Goal: Book appointment/travel/reservation: Book appointment/travel/reservation

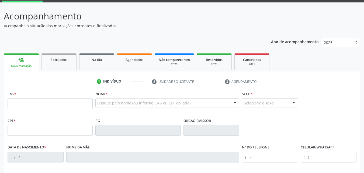
scroll to position [54, 0]
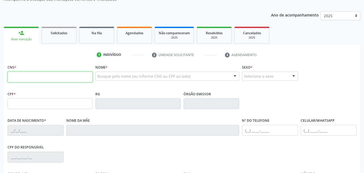
click at [37, 78] on input "text" at bounding box center [50, 76] width 85 height 11
drag, startPoint x: 37, startPoint y: 78, endPoint x: 36, endPoint y: 72, distance: 5.7
click at [37, 77] on input "text" at bounding box center [50, 76] width 85 height 11
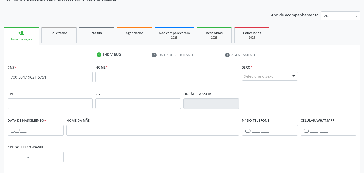
click at [68, 75] on span "none" at bounding box center [78, 76] width 24 height 6
click at [68, 79] on div "none" at bounding box center [78, 76] width 24 height 7
click at [65, 77] on input "700 5047 9621 5751" at bounding box center [50, 76] width 85 height 11
type input "7"
click at [109, 76] on input "text" at bounding box center [167, 76] width 144 height 11
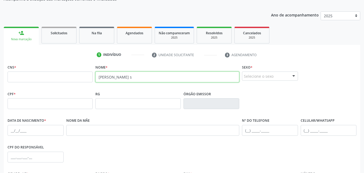
type input "patricia mirian"
click at [129, 79] on input "patricia mirian" at bounding box center [167, 76] width 144 height 11
click at [133, 78] on input "patricia mirian" at bounding box center [167, 76] width 144 height 11
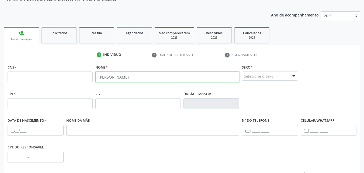
click at [133, 78] on input "patricia mirian" at bounding box center [167, 76] width 144 height 11
click at [132, 78] on input "patricia mirian" at bounding box center [167, 76] width 144 height 11
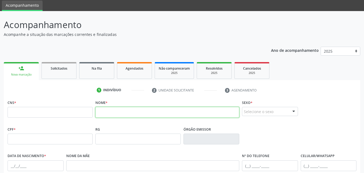
scroll to position [0, 0]
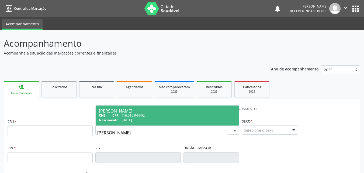
click at [140, 132] on input "patricia mirian" at bounding box center [162, 132] width 131 height 11
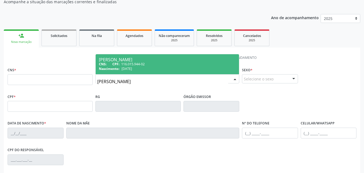
scroll to position [54, 0]
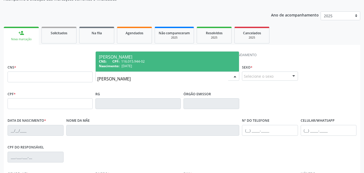
click at [179, 79] on input "[PERSON_NAME]" at bounding box center [162, 78] width 131 height 11
type input "p"
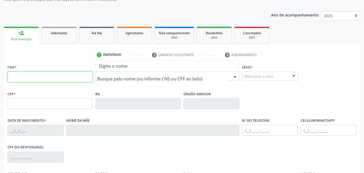
click at [59, 78] on input "text" at bounding box center [50, 76] width 85 height 11
type input "700 5047 9621 5751"
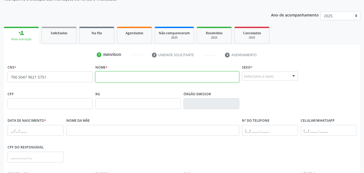
click at [131, 79] on input "text" at bounding box center [167, 76] width 144 height 11
type input "[PERSON_NAME]"
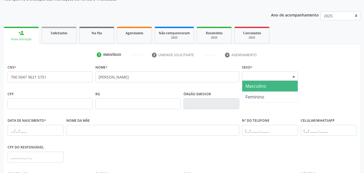
click at [258, 73] on div "Selecione o sexo" at bounding box center [270, 75] width 56 height 9
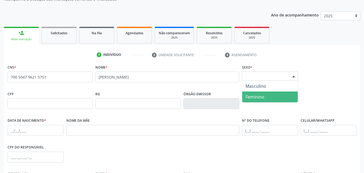
click at [258, 94] on span "Feminino" at bounding box center [254, 97] width 19 height 6
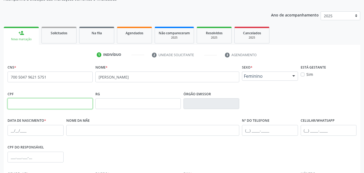
click at [67, 104] on input "text" at bounding box center [50, 103] width 85 height 11
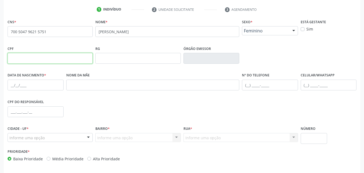
scroll to position [108, 0]
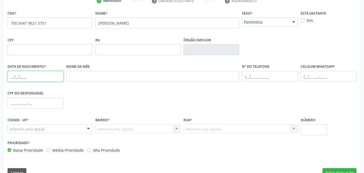
click at [28, 73] on input "text" at bounding box center [36, 76] width 56 height 11
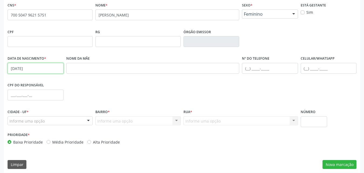
scroll to position [119, 0]
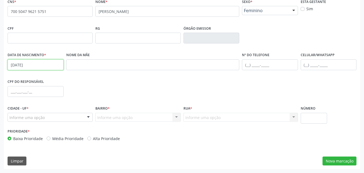
type input "[DATE]"
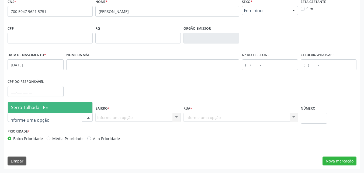
click at [40, 107] on span "Serra Talhada - PE" at bounding box center [29, 107] width 37 height 6
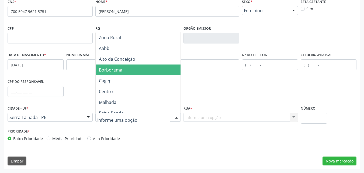
click at [126, 73] on span "Borborema" at bounding box center [139, 69] width 86 height 11
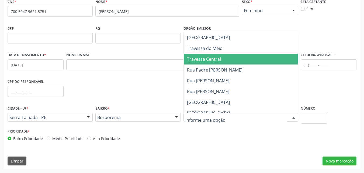
click at [216, 58] on span "Travessa Central" at bounding box center [204, 59] width 34 height 6
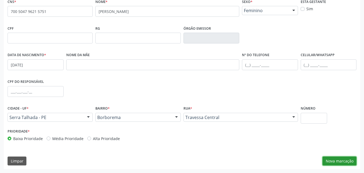
click at [341, 160] on button "Nova marcação" at bounding box center [339, 160] width 34 height 9
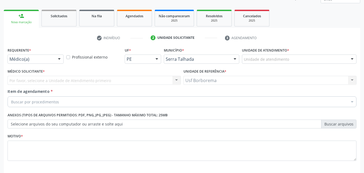
scroll to position [40, 0]
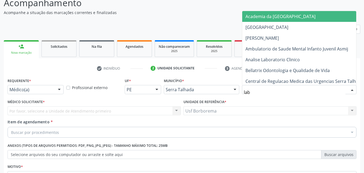
type input "labg"
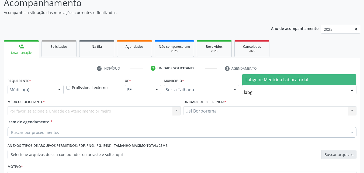
click at [271, 81] on span "Labgene Medicina Laboratorial" at bounding box center [276, 79] width 63 height 6
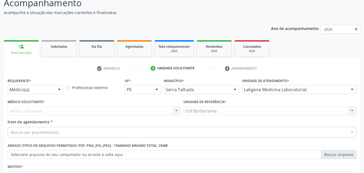
click at [36, 108] on div "Médico solicitante Nenhum resultado encontrado para: " " Não há nenhuma opção p…" at bounding box center [94, 110] width 173 height 9
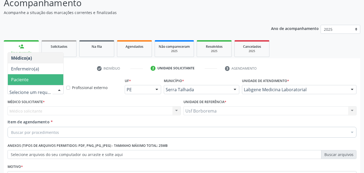
click at [32, 83] on span "Paciente" at bounding box center [35, 79] width 55 height 11
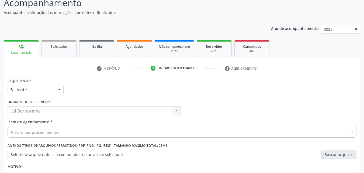
scroll to position [67, 0]
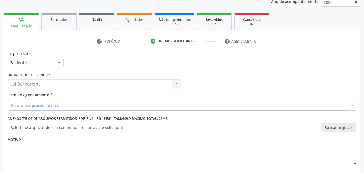
click at [11, 106] on input "Item de agendamento *" at bounding box center [11, 105] width 0 height 11
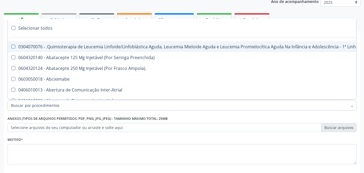
click at [43, 105] on input "Item de agendamento *" at bounding box center [179, 105] width 336 height 11
click at [44, 104] on input "Item de agendamento *" at bounding box center [179, 105] width 336 height 11
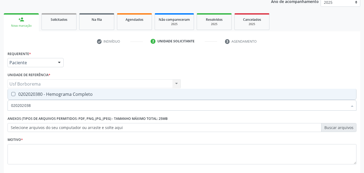
type input "0202020380"
click at [43, 94] on div "0202020380 - Hemograma Completo" at bounding box center [182, 94] width 342 height 4
checkbox Completo "true"
click at [44, 104] on input "0202020380" at bounding box center [179, 105] width 336 height 11
type input "02020203"
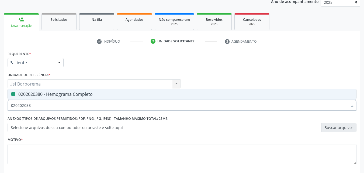
checkbox Completo "false"
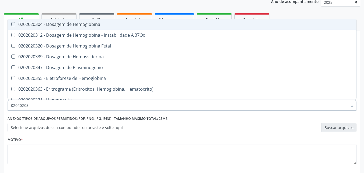
type input "0202020"
checkbox Completo "false"
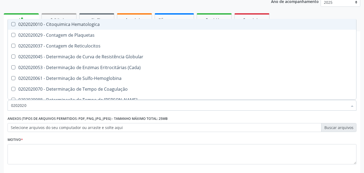
type input "020202"
checkbox Completo "false"
checkbox Leucograma "true"
type input "02020"
checkbox Completo "false"
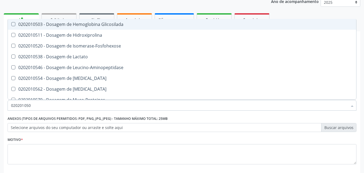
type input "0202010503"
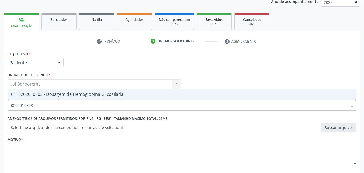
click at [64, 94] on div "0202010503 - Dosagem de Hemoglobina Glicosilada" at bounding box center [182, 94] width 342 height 4
checkbox Glicosilada "true"
click at [64, 104] on input "0202010503" at bounding box center [179, 105] width 336 height 11
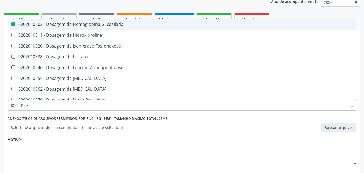
type input "0202010"
checkbox Glicosilada "false"
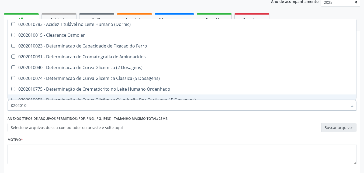
type input "020201"
checkbox Glicosilada "false"
checkbox Potassio "true"
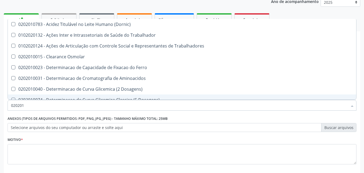
type input "02020"
checkbox Glicosilada "false"
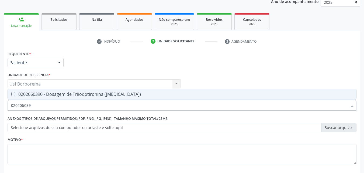
type input "0202060390"
click at [64, 92] on div "0202060390 - Dosagem de Triiodotironina ([MEDICAL_DATA])" at bounding box center [182, 94] width 342 height 4
checkbox \(T3\) "true"
click at [66, 105] on input "0202060390" at bounding box center [179, 105] width 336 height 11
type input "02020603"
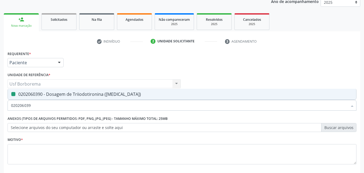
checkbox \(T3\) "false"
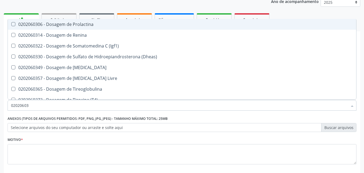
type input "0202060"
checkbox \(T3\) "false"
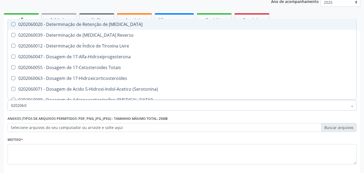
type input "02020603"
checkbox Ciclico "true"
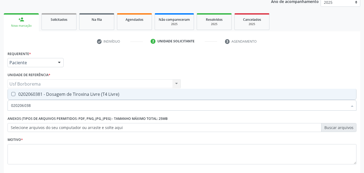
type input "0202060381"
click at [66, 96] on div "0202060381 - Dosagem de Tiroxina Livre (T4 Livre)" at bounding box center [182, 94] width 342 height 4
checkbox Livre\) "true"
click at [63, 102] on input "0202060381" at bounding box center [179, 105] width 336 height 11
type input "02020603"
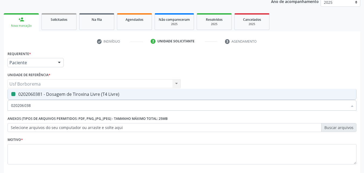
checkbox Livre\) "false"
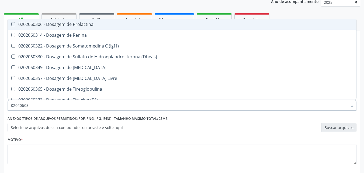
type input "0202060"
checkbox Livre\) "false"
checkbox \(T3\) "false"
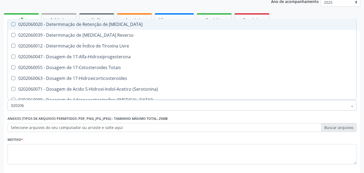
type input "02020"
checkbox Livre\) "false"
checkbox \(T3\) "false"
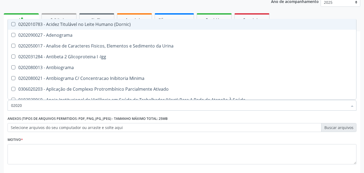
type input "0202"
checkbox Glicosilada "false"
checkbox Muco-Proteinas "true"
checkbox Livre\) "false"
checkbox \(T3\) "false"
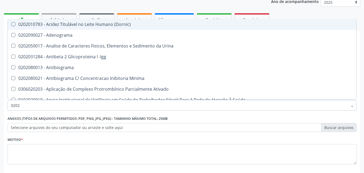
checkbox Direto "true"
checkbox Mandíbula "true"
checkbox Completo "false"
checkbox Pylori "true"
click at [62, 106] on input "0202" at bounding box center [179, 105] width 336 height 11
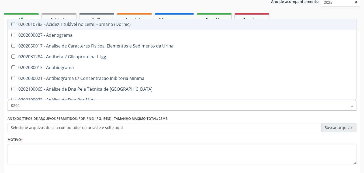
type input "02020"
checkbox Fibrinogenio "true"
checkbox Glicosilada "false"
checkbox Progesterona "true"
checkbox Horas\) "true"
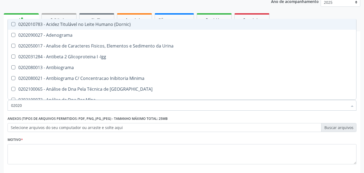
checkbox Livre\) "false"
checkbox \(T3\) "false"
checkbox Zinco "true"
checkbox Completo "false"
type input "020206"
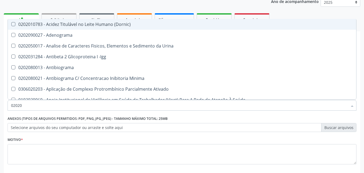
checkbox Micobactérias "true"
checkbox Identificação "true"
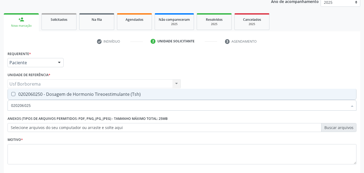
type input "0202060250"
click at [83, 90] on span "0202060250 - Dosagem de Hormonio Tireoestimulante (Tsh)" at bounding box center [182, 94] width 348 height 11
checkbox \(Tsh\) "true"
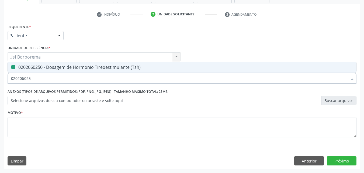
type input "02020602"
checkbox \(Tsh\) "false"
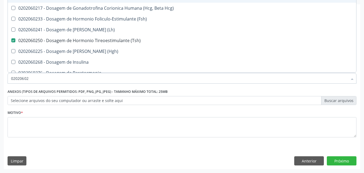
type input "0202060"
checkbox \(Tsh\) "false"
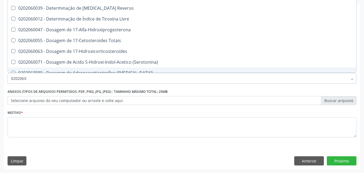
click at [60, 77] on input "0202060" at bounding box center [179, 78] width 336 height 11
click at [46, 80] on input "0202060" at bounding box center [179, 78] width 336 height 11
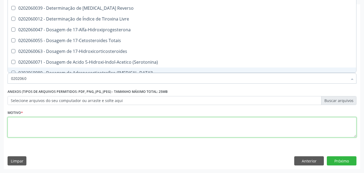
click at [54, 128] on textarea at bounding box center [182, 127] width 349 height 20
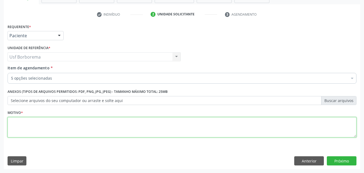
click at [53, 128] on textarea at bounding box center [182, 127] width 349 height 20
type textarea "rotina"
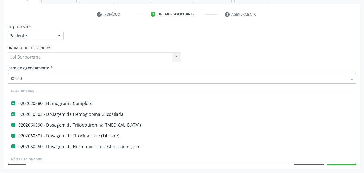
type input "020201"
checkbox \(T3\) "false"
checkbox Livre\) "false"
checkbox \(Tsh\) "false"
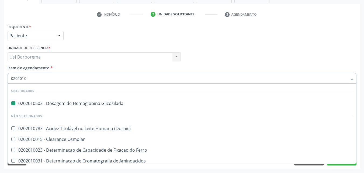
type input "02020104"
checkbox Glicosilada "false"
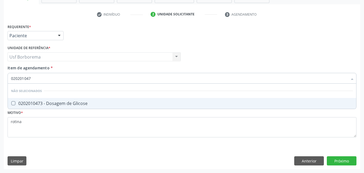
type input "0202010473"
click at [48, 102] on div "0202010473 - Dosagem de Glicose" at bounding box center [182, 103] width 342 height 4
checkbox Glicose "true"
click at [49, 80] on input "0202010473" at bounding box center [179, 78] width 336 height 11
click at [49, 78] on input "0202010473" at bounding box center [179, 78] width 336 height 11
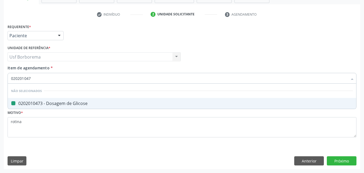
type input "02020104"
checkbox Glicose "false"
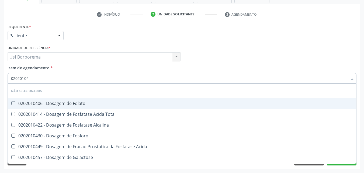
type input "0202010"
checkbox Folato "true"
checkbox Glicose "false"
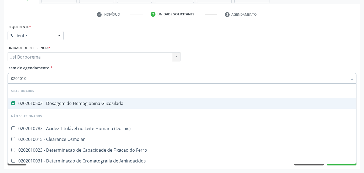
type input "020201"
checkbox Glicose "false"
checkbox Piruvato "true"
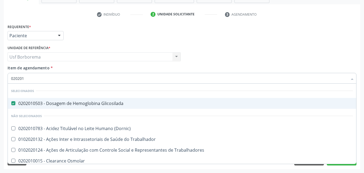
type input "0202010"
checkbox II "true"
checkbox Glicose "false"
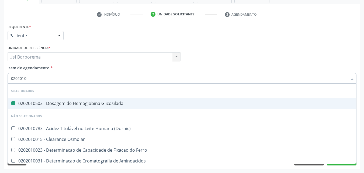
type input "02020106"
checkbox Glicosilada "false"
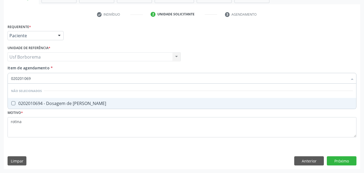
type input "0202010694"
click at [50, 103] on div "0202010694 - Dosagem de [PERSON_NAME]" at bounding box center [182, 103] width 342 height 4
checkbox Ureia "true"
click at [48, 77] on input "0202010694" at bounding box center [179, 78] width 336 height 11
type input "02020106"
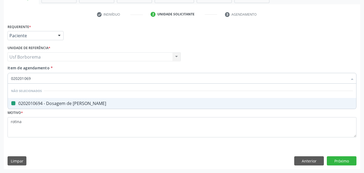
checkbox Ureia "false"
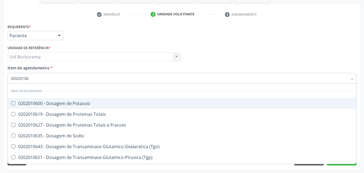
type input "0202010"
checkbox Potassio "true"
checkbox Ureia "false"
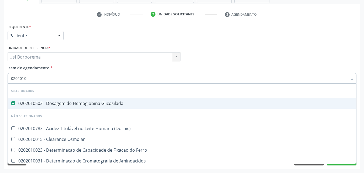
type input "020201"
checkbox Glicose "false"
checkbox Piruvato "true"
checkbox Ureia "false"
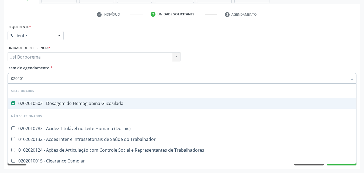
type input "0202010"
checkbox II "true"
checkbox Glicose "false"
checkbox Piruvato "true"
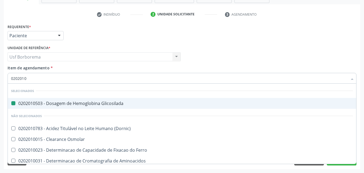
type input "02020103"
checkbox Glicosilada "false"
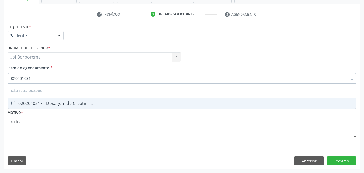
type input "0202010317"
click at [44, 103] on div "0202010317 - Dosagem de Creatinina" at bounding box center [182, 103] width 342 height 4
checkbox Creatinina "true"
click at [47, 78] on input "0202010317" at bounding box center [179, 78] width 336 height 11
type input "02020103"
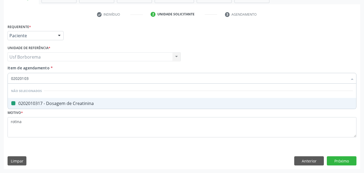
checkbox Creatinina "false"
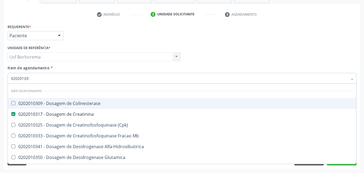
type input "0202010"
checkbox Colinesterase "true"
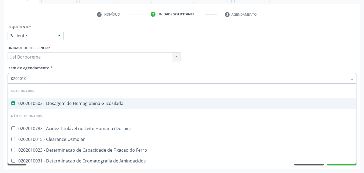
type input "02020106"
checkbox Glicosilada "false"
checkbox Dosagens\) "true"
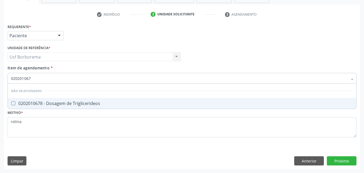
type input "0202010678"
click at [60, 104] on div "0202010678 - Dosagem de Triglicerideos" at bounding box center [182, 103] width 342 height 4
checkbox Triglicerideos "true"
click at [59, 79] on input "0202010678" at bounding box center [179, 78] width 336 height 11
type input "02020106"
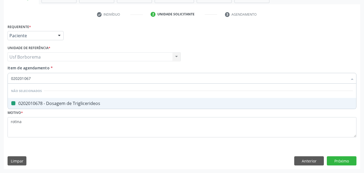
checkbox Triglicerideos "false"
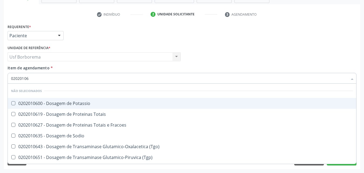
type input "0202010"
checkbox Potassio "true"
checkbox Triglicerideos "false"
checkbox Ureia "false"
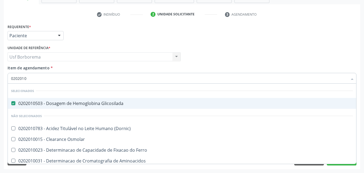
type input "02020106"
checkbox Glicosilada "false"
checkbox Dosagens\) "true"
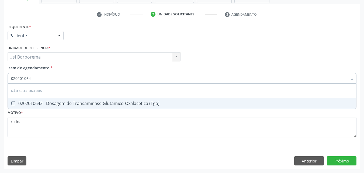
type input "0202010643"
click at [80, 100] on span "0202010643 - Dosagem de Transaminase Glutamico-Oxalacetica (Tgo)" at bounding box center [182, 103] width 348 height 11
checkbox \(Tgo\) "true"
drag, startPoint x: 77, startPoint y: 83, endPoint x: 75, endPoint y: 80, distance: 3.5
click at [77, 83] on input "0202010643" at bounding box center [179, 78] width 336 height 11
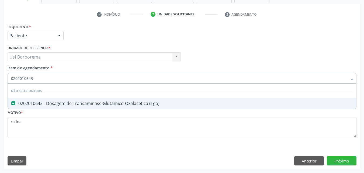
click at [75, 79] on input "0202010643" at bounding box center [179, 78] width 336 height 11
type input "02020106"
checkbox \(Tgo\) "false"
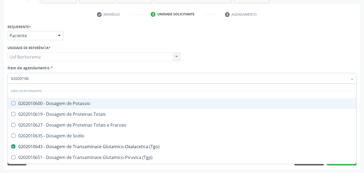
type input "0202010"
checkbox Potassio "true"
checkbox \(Tgo\) "false"
checkbox Triglicerideos "false"
checkbox Ureia "false"
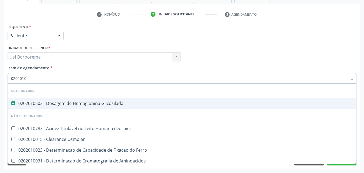
type input "02020102"
checkbox Glicosilada "false"
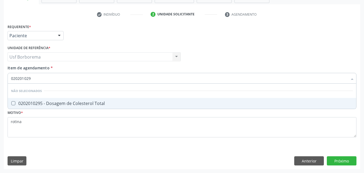
type input "0202010295"
click at [136, 104] on div "0202010295 - Dosagem de Colesterol Total" at bounding box center [182, 103] width 342 height 4
checkbox Total "true"
click at [129, 80] on input "0202010295" at bounding box center [179, 78] width 336 height 11
type input "02020102"
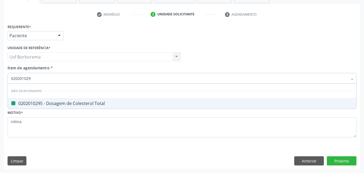
checkbox Total "false"
type input "0202010287"
click at [127, 100] on span "0202010287 - Dosagem de Colesterol Ldl" at bounding box center [182, 103] width 348 height 11
checkbox Ldl "true"
click at [122, 80] on input "0202010287" at bounding box center [179, 78] width 336 height 11
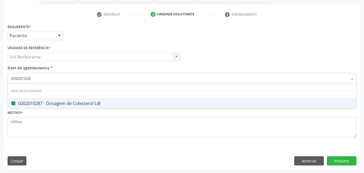
type input "02020102"
checkbox Ldl "false"
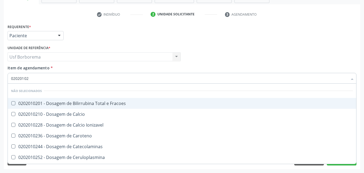
type input "020201028"
checkbox Fracoes "true"
type input "02020102"
checkbox Fracoes "false"
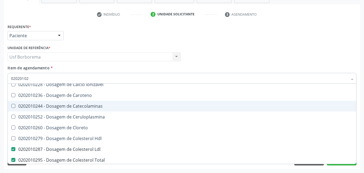
scroll to position [42, 0]
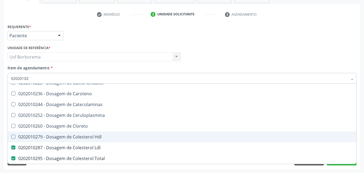
click at [113, 138] on div "0202010279 - Dosagem de Colesterol Hdl" at bounding box center [182, 136] width 342 height 4
checkbox Hdl "true"
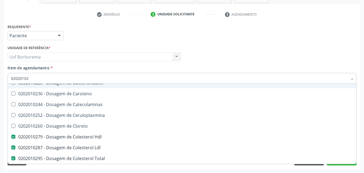
drag, startPoint x: 84, startPoint y: 69, endPoint x: 83, endPoint y: 65, distance: 3.9
click at [84, 68] on div "Item de agendamento * 02020102 Desfazer seleção Não selecionados 0202010201 - D…" at bounding box center [182, 73] width 349 height 17
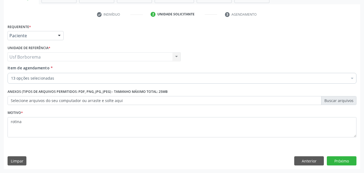
click at [83, 65] on div "Item de agendamento * 13 opções selecionadas 02020102 Desfazer seleção Selecion…" at bounding box center [182, 73] width 349 height 17
click at [83, 65] on div "Item de agendamento * 13 opções selecionadas Desfazer seleção Selecionados 0202…" at bounding box center [182, 73] width 349 height 17
click at [337, 160] on button "Próximo" at bounding box center [341, 160] width 30 height 9
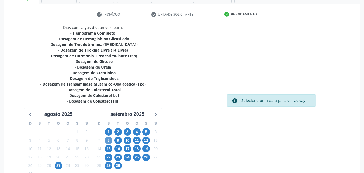
scroll to position [121, 0]
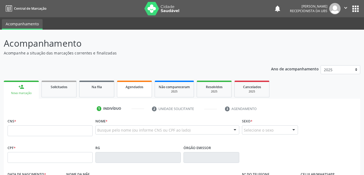
click at [131, 90] on link "Agendados" at bounding box center [134, 88] width 35 height 17
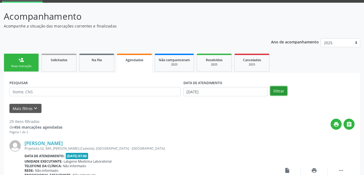
click at [283, 89] on button "Filtrar" at bounding box center [278, 90] width 17 height 9
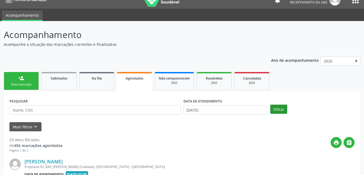
click at [283, 89] on ul "person_add Nova marcação Solicitados Na fila Agendados Não compareceram 2025 Re…" at bounding box center [182, 81] width 356 height 21
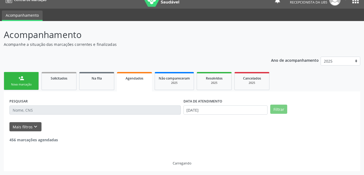
click at [283, 89] on ul "person_add Nova marcação Solicitados Na fila Agendados Não compareceram 2025 Re…" at bounding box center [182, 81] width 356 height 21
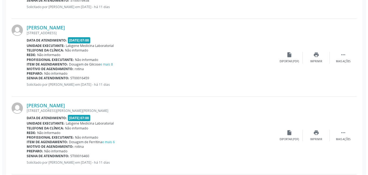
scroll to position [538, 0]
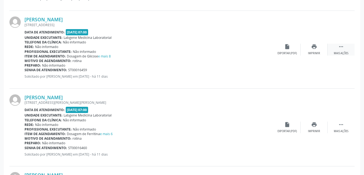
click at [343, 45] on icon "" at bounding box center [341, 47] width 6 height 6
click at [284, 51] on div "cancel Cancelar" at bounding box center [286, 50] width 27 height 12
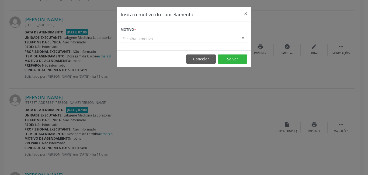
click at [171, 37] on div "Escolha o motivo" at bounding box center [184, 38] width 127 height 9
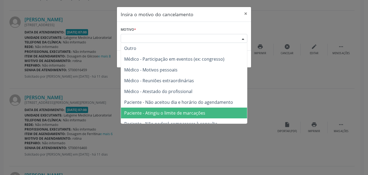
click at [192, 111] on span "Paciente - Atingiu o limite de marcações" at bounding box center [164, 113] width 81 height 6
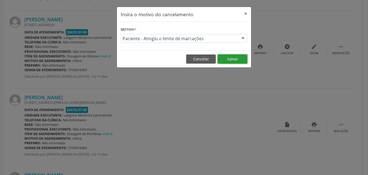
click at [232, 58] on button "Salvar" at bounding box center [232, 58] width 30 height 9
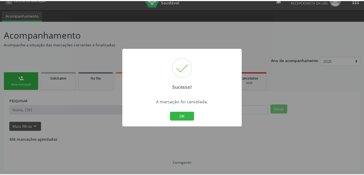
scroll to position [9, 0]
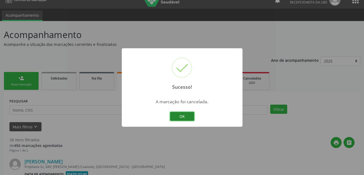
click at [187, 114] on button "OK" at bounding box center [182, 116] width 24 height 9
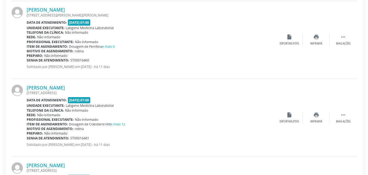
scroll to position [538, 0]
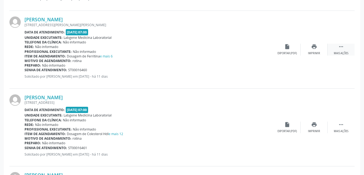
click at [336, 44] on div " Mais ações" at bounding box center [340, 50] width 27 height 12
click at [292, 51] on div "cancel Cancelar" at bounding box center [286, 50] width 27 height 12
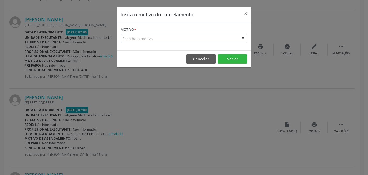
click at [219, 38] on div "Escolha o motivo" at bounding box center [184, 38] width 127 height 9
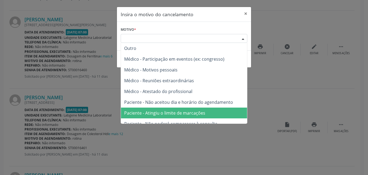
click at [203, 115] on span "Paciente - Atingiu o limite de marcações" at bounding box center [164, 113] width 81 height 6
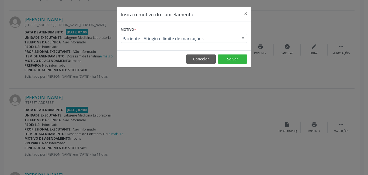
drag, startPoint x: 225, startPoint y: 53, endPoint x: 225, endPoint y: 58, distance: 5.1
click at [226, 54] on footer "Cancelar Salvar" at bounding box center [184, 58] width 134 height 17
click at [226, 61] on button "Salvar" at bounding box center [232, 58] width 30 height 9
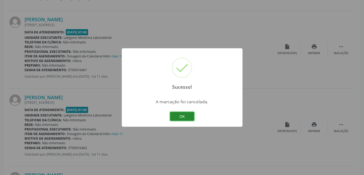
click at [191, 116] on button "OK" at bounding box center [182, 116] width 24 height 9
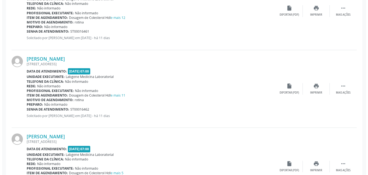
scroll to position [592, 0]
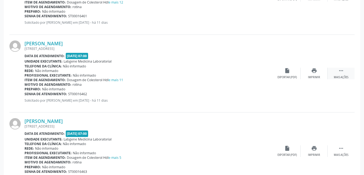
click at [340, 71] on icon "" at bounding box center [341, 71] width 6 height 6
click at [287, 73] on icon "cancel" at bounding box center [287, 71] width 6 height 6
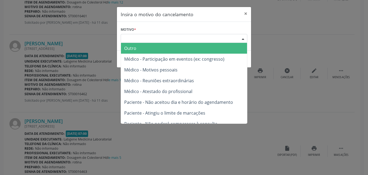
click at [215, 38] on div "Escolha o motivo" at bounding box center [184, 38] width 127 height 9
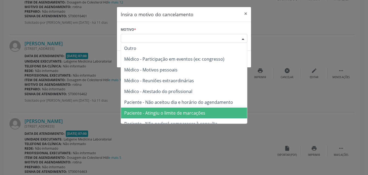
click at [192, 110] on span "Paciente - Atingiu o limite de marcações" at bounding box center [184, 112] width 126 height 11
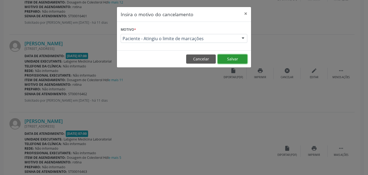
click at [230, 58] on button "Salvar" at bounding box center [232, 58] width 30 height 9
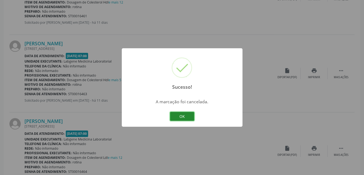
drag, startPoint x: 189, startPoint y: 115, endPoint x: 190, endPoint y: 112, distance: 3.3
click at [190, 112] on button "OK" at bounding box center [182, 116] width 24 height 9
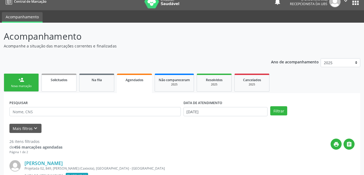
scroll to position [0, 0]
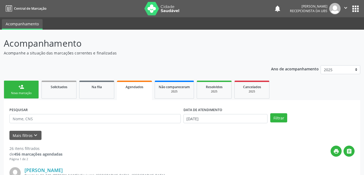
click at [17, 87] on link "person_add Nova marcação" at bounding box center [21, 89] width 35 height 18
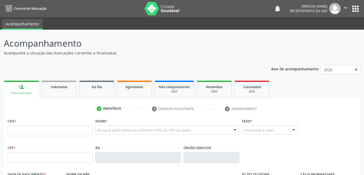
click at [30, 90] on link "person_add Nova marcação" at bounding box center [21, 89] width 35 height 18
click at [24, 132] on input "text" at bounding box center [50, 130] width 85 height 11
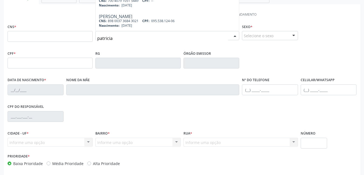
scroll to position [108, 0]
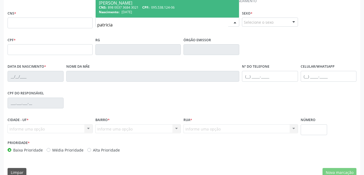
click at [121, 28] on input "patricia" at bounding box center [162, 24] width 131 height 11
type input "p"
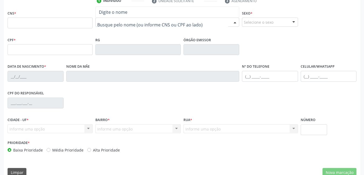
scroll to position [0, 0]
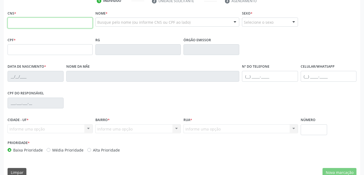
click at [57, 22] on input "text" at bounding box center [50, 22] width 85 height 11
click at [83, 22] on input "700" at bounding box center [50, 22] width 85 height 11
type input "7"
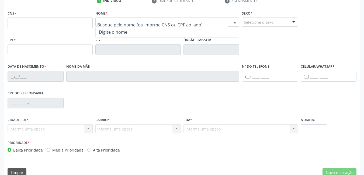
click at [125, 19] on div at bounding box center [167, 21] width 144 height 9
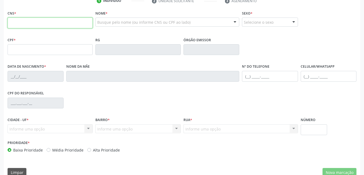
click at [79, 24] on input "text" at bounding box center [50, 22] width 85 height 11
type input "700 5047 9621 5751"
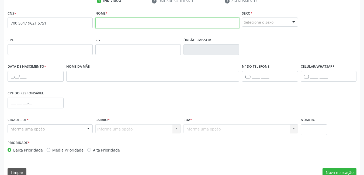
click at [113, 22] on input "text" at bounding box center [167, 22] width 144 height 11
type input "[PERSON_NAME]"
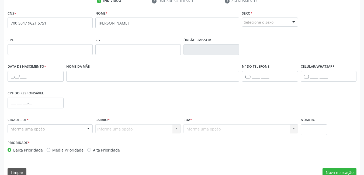
click at [252, 23] on div "Selecione o sexo" at bounding box center [270, 21] width 56 height 9
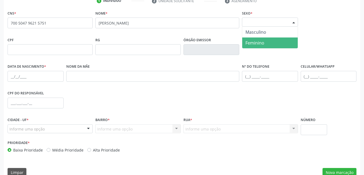
click at [252, 44] on span "Feminino" at bounding box center [254, 43] width 19 height 6
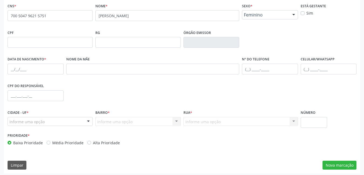
scroll to position [117, 0]
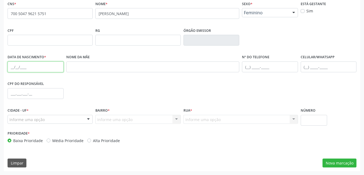
drag, startPoint x: 49, startPoint y: 69, endPoint x: 51, endPoint y: 67, distance: 3.1
click at [50, 69] on input "text" at bounding box center [36, 66] width 56 height 11
type input "[DATE]"
click at [77, 119] on div "Informe uma opção" at bounding box center [50, 119] width 85 height 9
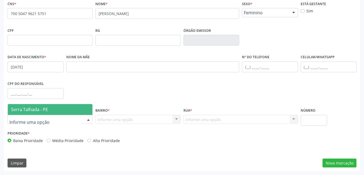
click at [70, 111] on span "Serra Talhada - PE" at bounding box center [50, 109] width 85 height 11
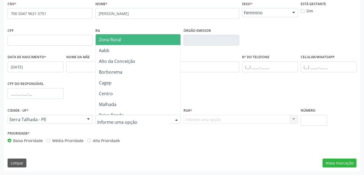
click at [143, 120] on div at bounding box center [137, 119] width 85 height 9
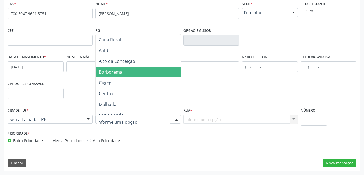
click at [134, 74] on span "Borborema" at bounding box center [139, 71] width 86 height 11
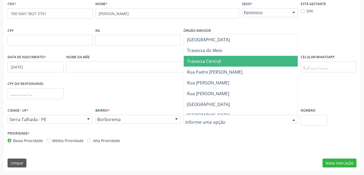
click at [202, 62] on span "Travessa Central" at bounding box center [204, 61] width 34 height 6
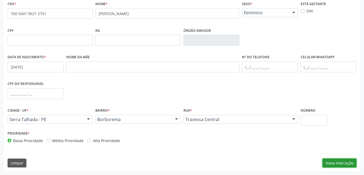
click at [346, 160] on button "Nova marcação" at bounding box center [339, 162] width 34 height 9
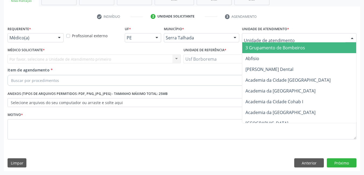
click at [269, 39] on input "text" at bounding box center [294, 40] width 101 height 11
click at [291, 26] on div "Unidade de atendimento * 3 Grupamento de Bombeiros [PERSON_NAME] Dental [GEOGRA…" at bounding box center [299, 33] width 114 height 17
click at [290, 35] on div at bounding box center [299, 37] width 114 height 9
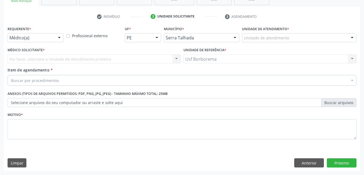
click at [117, 51] on div "Médico Solicitante * Por favor, selecione a Unidade de Atendimento primeiro Nen…" at bounding box center [94, 54] width 173 height 17
click at [111, 59] on div "Por favor, selecione a Unidade de Atendimento primeiro Nenhum resultado encontr…" at bounding box center [94, 58] width 173 height 9
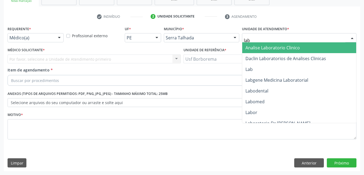
type input "labg"
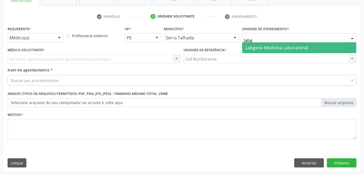
click at [316, 51] on span "Labgene Medicina Laboratorial" at bounding box center [299, 47] width 114 height 11
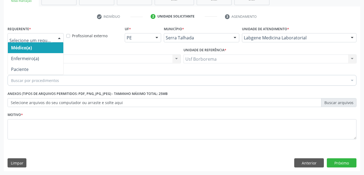
drag, startPoint x: 17, startPoint y: 38, endPoint x: 17, endPoint y: 42, distance: 4.6
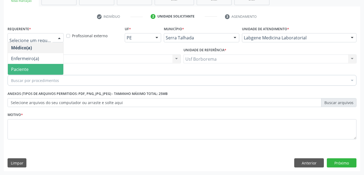
click at [21, 69] on span "Paciente" at bounding box center [19, 69] width 17 height 6
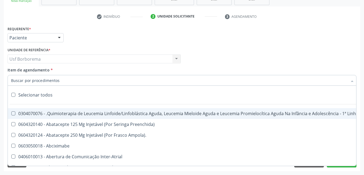
click at [23, 80] on input "Item de agendamento *" at bounding box center [179, 80] width 336 height 11
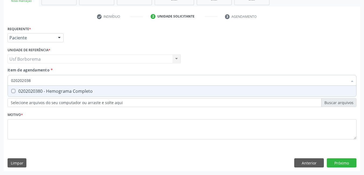
type input "0202020380"
click at [37, 92] on div "0202020380 - Hemograma Completo" at bounding box center [182, 91] width 342 height 4
checkbox Completo "true"
click at [57, 82] on input "0202020380" at bounding box center [179, 80] width 336 height 11
type input "02020203"
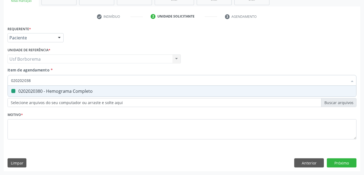
checkbox Completo "false"
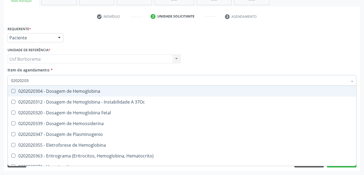
type input "0202020"
checkbox Completo "false"
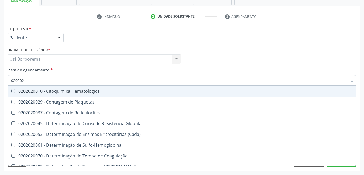
type input "02020"
checkbox Completo "false"
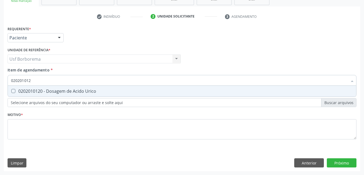
type input "0202010120"
click at [92, 92] on div "0202010120 - Dosagem de Acido Urico" at bounding box center [182, 91] width 342 height 4
checkbox Urico "true"
click at [91, 83] on input "0202010120" at bounding box center [179, 80] width 336 height 11
type input "02020101"
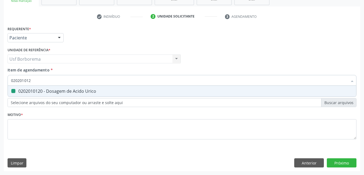
checkbox Urico "false"
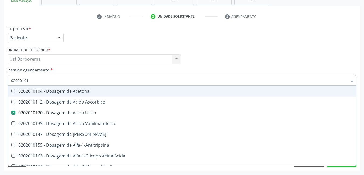
type input "0202010"
checkbox Urico "false"
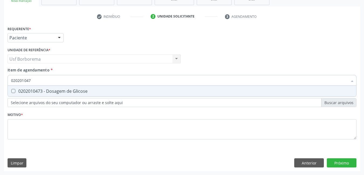
type input "0202010473"
click at [86, 88] on span "0202010473 - Dosagem de Glicose" at bounding box center [182, 91] width 348 height 11
checkbox Glicose "true"
click at [85, 82] on input "0202010473" at bounding box center [179, 80] width 336 height 11
type input "02020104"
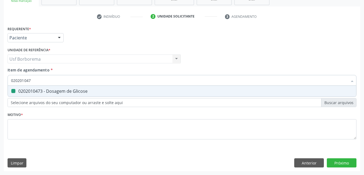
checkbox Glicose "false"
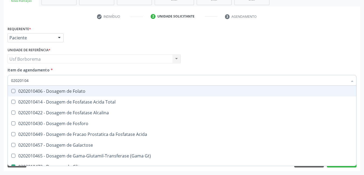
type input "0202010"
checkbox Glicose "false"
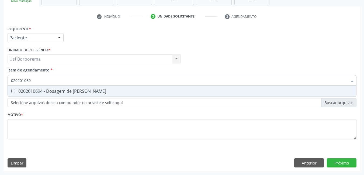
type input "0202010694"
click at [90, 88] on span "0202010694 - Dosagem de [PERSON_NAME]" at bounding box center [182, 91] width 348 height 11
checkbox Ureia "true"
click at [93, 80] on input "0202010694" at bounding box center [179, 80] width 336 height 11
type input "02020106"
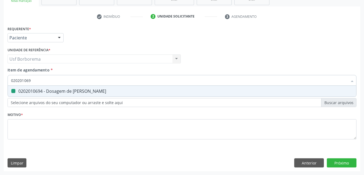
checkbox Ureia "false"
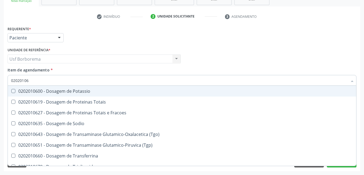
type input "0202010"
checkbox Ureia "false"
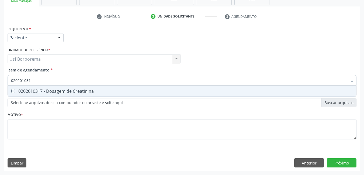
type input "0202010317"
click at [87, 90] on div "0202010317 - Dosagem de Creatinina" at bounding box center [182, 91] width 342 height 4
checkbox Creatinina "true"
click at [84, 80] on input "0202010317" at bounding box center [179, 80] width 336 height 11
type input "02020103"
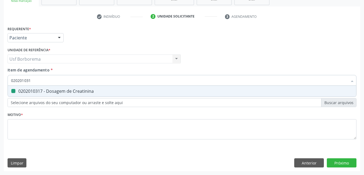
checkbox Creatinina "false"
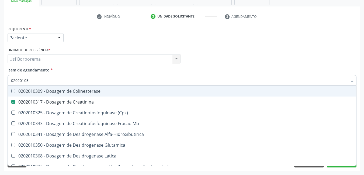
type input "0202010"
checkbox Creatinina "false"
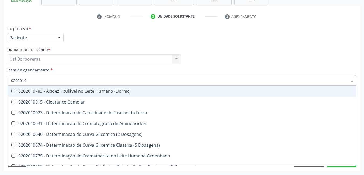
type input "02020106"
checkbox Osmolaridade "true"
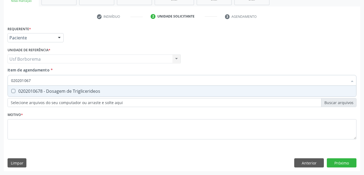
type input "0202010678"
click at [102, 90] on div "0202010678 - Dosagem de Triglicerideos" at bounding box center [182, 91] width 342 height 4
checkbox Triglicerideos "true"
click at [97, 80] on input "0202010678" at bounding box center [179, 80] width 336 height 11
type input "02020106"
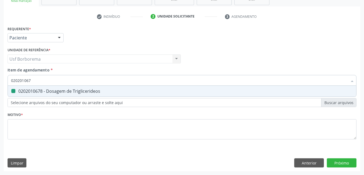
checkbox Triglicerideos "false"
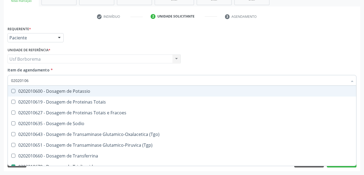
type input "0202010"
checkbox Triglicerideos "false"
checkbox Ureia "false"
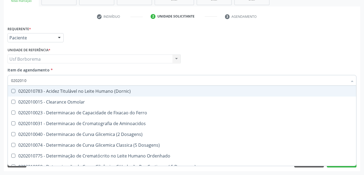
type input "02020106"
checkbox Dosagens\) "true"
checkbox Osmolaridade "true"
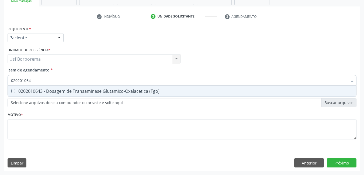
type input "0202010643"
click at [96, 89] on div "0202010643 - Dosagem de Transaminase Glutamico-Oxalacetica (Tgo)" at bounding box center [182, 91] width 342 height 4
checkbox \(Tgo\) "true"
click at [94, 82] on input "0202010643" at bounding box center [179, 80] width 336 height 11
type input "02020106"
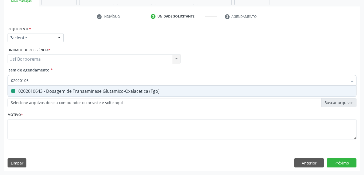
checkbox \(Tgo\) "false"
type input "0202010651"
click at [87, 93] on div "0202010651 - Dosagem de Transaminase Glutamico-Piruvica (Tgp)" at bounding box center [182, 91] width 342 height 4
checkbox \(Tgp\) "true"
click at [79, 82] on input "0202010651" at bounding box center [179, 80] width 336 height 11
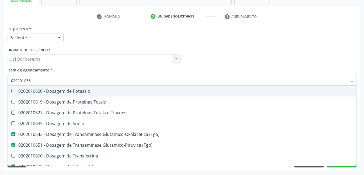
type input "02020106"
checkbox Potassio "false"
type input "0202010"
checkbox \(Tgo\) "false"
checkbox \(Tgp\) "false"
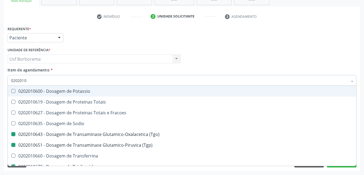
checkbox Triglicerideos "false"
checkbox Ureia "false"
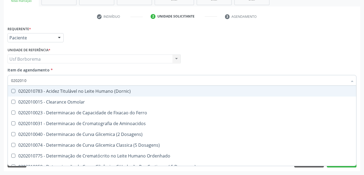
type input "020201"
checkbox Urico "false"
checkbox Amonia "true"
checkbox Creatinina "false"
checkbox Folato "true"
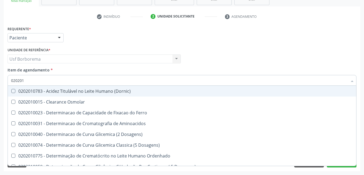
checkbox Glicose "false"
checkbox Nt-Probnp\) "true"
checkbox \(Tgo\) "false"
checkbox \(Tgp\) "false"
checkbox Triglicerideos "false"
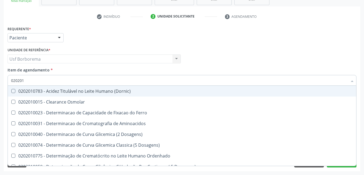
checkbox Ureia "false"
checkbox D-Xilose "true"
checkbox Orais "true"
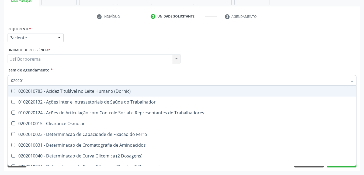
type input "02020"
checkbox Urico "false"
checkbox Creatinina "false"
checkbox Glicose "false"
checkbox \(Tgo\) "false"
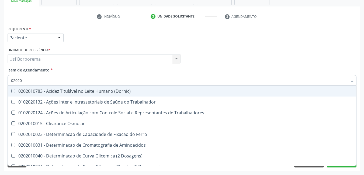
checkbox \(Tgp\) "false"
checkbox Triglicerideos "false"
checkbox Ureia "false"
checkbox Trabalho "true"
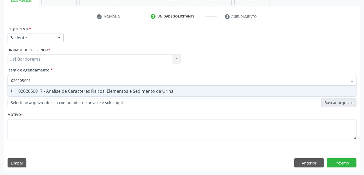
type input "0202050017"
click at [69, 90] on div "0202050017 - Analise de Caracteres Fisicos, Elementos e Sedimento da Urina" at bounding box center [182, 91] width 342 height 4
checkbox Urina "true"
click at [69, 79] on input "0202050017" at bounding box center [179, 80] width 336 height 11
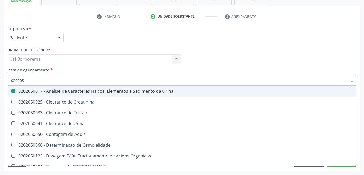
type input "02020"
checkbox Urina "false"
checkbox Fosfato "true"
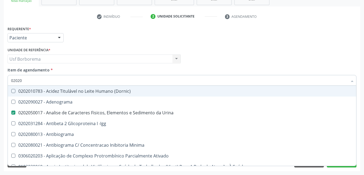
type input "020201"
checkbox Urina "false"
checkbox Osmolar "true"
checkbox Gestante "true"
checkbox T3 "true"
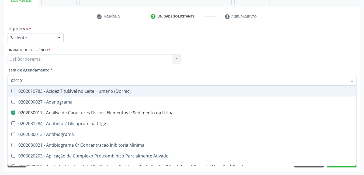
checkbox 17-Hidroxicorticosteroides "true"
checkbox D "true"
checkbox Acetona "true"
checkbox Ascorbico "true"
checkbox Urico "false"
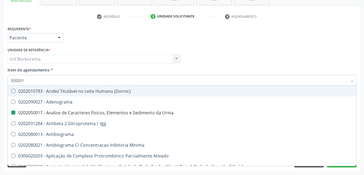
type input "0202010"
checkbox \(Controle\) "true"
checkbox Osmolar "false"
checkbox Herpesvirus "true"
checkbox Gestante "false"
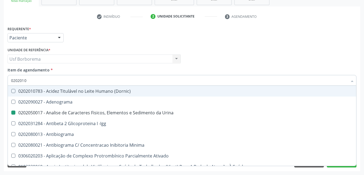
checkbox Osmolalidade "true"
checkbox T3 "false"
checkbox Hemácias "true"
checkbox Trombina "true"
checkbox \(Tap\) "true"
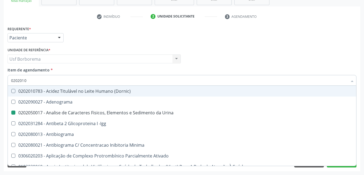
checkbox Livre "true"
checkbox 17-Hidroxicorticosteroides "false"
checkbox D "false"
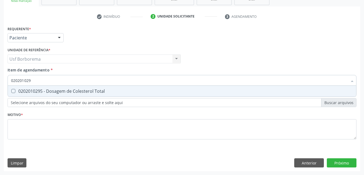
type input "0202010295"
click at [68, 91] on div "0202010295 - Dosagem de Colesterol Total" at bounding box center [182, 91] width 342 height 4
checkbox Total "true"
click at [65, 79] on input "0202010295" at bounding box center [179, 80] width 336 height 11
type input "02020102"
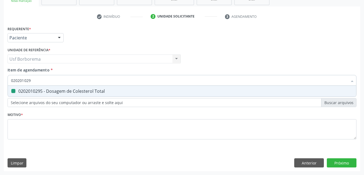
checkbox Total "false"
type input "0202010287"
click at [137, 88] on span "0202010287 - Dosagem de Colesterol Ldl" at bounding box center [182, 91] width 348 height 11
checkbox Ldl "true"
click at [126, 81] on input "0202010287" at bounding box center [179, 80] width 336 height 11
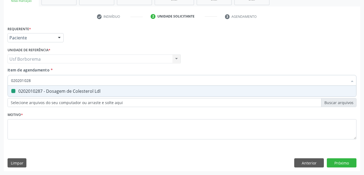
type input "02020102"
checkbox Ldl "false"
type input "0202010279"
click at [125, 94] on span "0202010279 - Dosagem de Colesterol Hdl" at bounding box center [182, 91] width 348 height 11
checkbox Hdl "true"
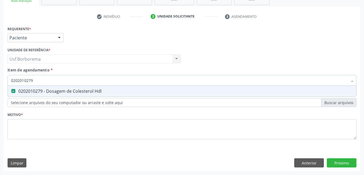
drag, startPoint x: 121, startPoint y: 81, endPoint x: 119, endPoint y: 83, distance: 2.9
click at [119, 83] on input "0202010279" at bounding box center [179, 80] width 336 height 11
type input "02020102"
checkbox Hdl "false"
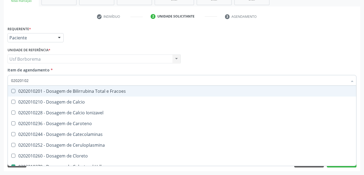
type input "0202010"
checkbox Hdl "false"
checkbox Ldl "false"
checkbox Total "false"
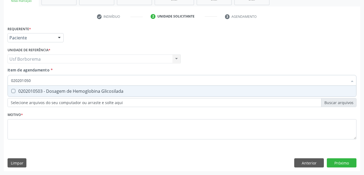
type input "0202010503"
drag, startPoint x: 92, startPoint y: 91, endPoint x: 87, endPoint y: 79, distance: 12.7
click at [91, 90] on div "0202010503 - Dosagem de Hemoglobina Glicosilada" at bounding box center [182, 91] width 342 height 4
checkbox Glicosilada "true"
click at [87, 82] on input "0202010503" at bounding box center [179, 80] width 336 height 11
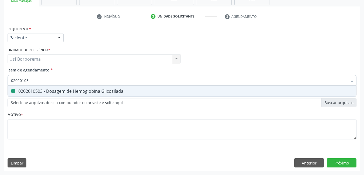
type input "0202010"
checkbox Glicosilada "false"
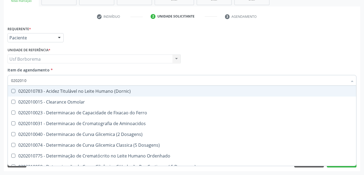
type input "020201"
checkbox Urico "false"
checkbox Amonia "true"
checkbox Hdl "false"
checkbox Ldl "false"
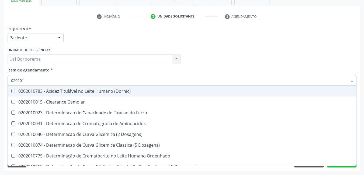
checkbox Total "false"
checkbox Creatinina "false"
checkbox Latica "true"
checkbox Fracionadas\) "true"
checkbox Ferritina "true"
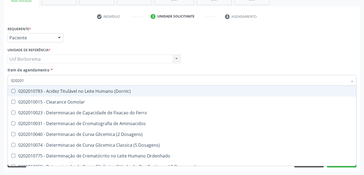
checkbox Folato "true"
checkbox Glicose "false"
checkbox Glicosilada "false"
checkbox Nt-Probnp\) "true"
checkbox Potassio "true"
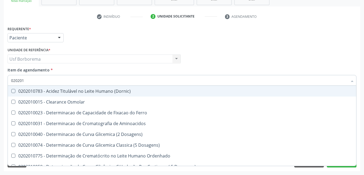
checkbox \(Tgo\) "false"
checkbox \(Tgp\) "false"
checkbox Triglicerideos "false"
checkbox Ureia "false"
checkbox D-Xilose "true"
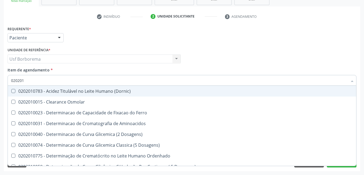
checkbox Orais "true"
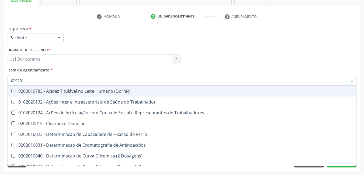
type input "02020"
checkbox Trabalhadores "true"
checkbox Urico "false"
checkbox Hdl "false"
checkbox Ldl "false"
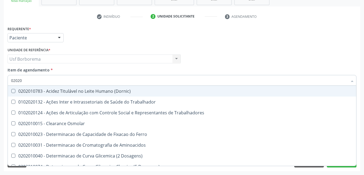
checkbox Total "false"
checkbox Creatinina "false"
checkbox Glicose "false"
checkbox Glicosilada "false"
checkbox \(Tgo\) "false"
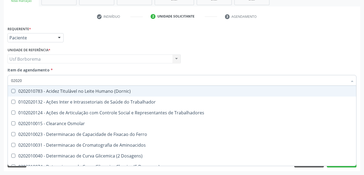
checkbox \(Tgp\) "false"
checkbox Triglicerideos "false"
checkbox Ureia "false"
checkbox Trabalho "true"
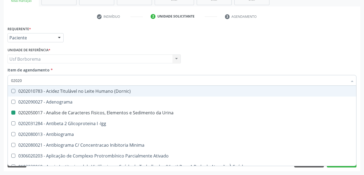
type input "020206"
checkbox Urina "false"
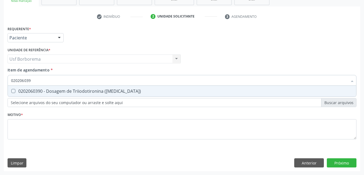
type input "0202060390"
click at [131, 87] on span "0202060390 - Dosagem de Triiodotironina ([MEDICAL_DATA])" at bounding box center [182, 91] width 348 height 11
checkbox \(T3\) "true"
click at [128, 81] on input "0202060390" at bounding box center [179, 80] width 336 height 11
type input "02020603"
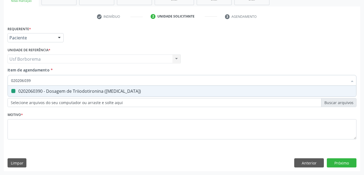
checkbox \(T3\) "false"
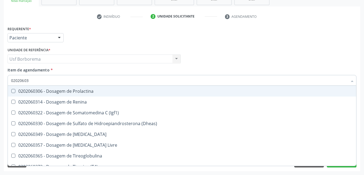
type input "0202060"
checkbox \(T3\) "false"
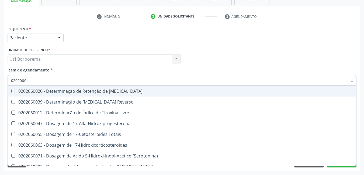
type input "02020603"
checkbox Ciclico "true"
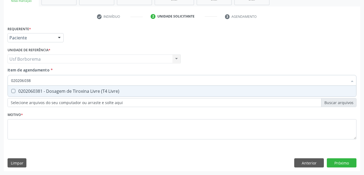
type input "0202060381"
click at [132, 93] on div "0202060381 - Dosagem de Tiroxina Livre (T4 Livre)" at bounding box center [182, 91] width 342 height 4
checkbox Livre\) "true"
click at [120, 80] on input "0202060381" at bounding box center [179, 80] width 336 height 11
type input "02020603"
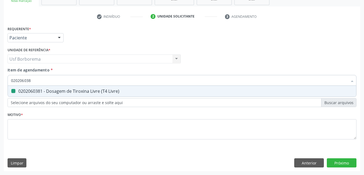
checkbox Livre\) "false"
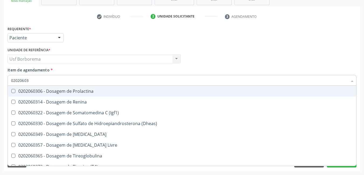
type input "0202060"
checkbox Livre\) "false"
checkbox \(T3\) "false"
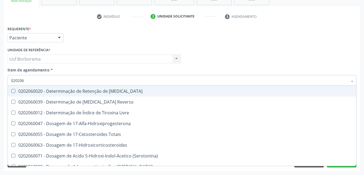
type input "02020"
checkbox Livre "true"
checkbox Livre\) "false"
checkbox \(T3\) "false"
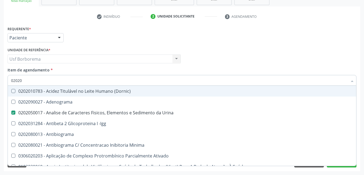
drag, startPoint x: 114, startPoint y: 64, endPoint x: 114, endPoint y: 67, distance: 3.5
click at [114, 65] on div "Unidade de referência * Usf Borborema Usf Borborema Nenhum resultado encontrado…" at bounding box center [94, 56] width 176 height 21
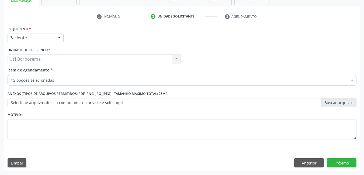
click at [114, 67] on div "Item de agendamento * 15 opções selecionadas Desfazer seleção Selecionados 0202…" at bounding box center [182, 75] width 349 height 17
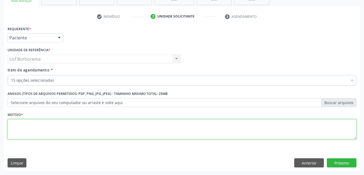
click at [80, 134] on textarea at bounding box center [182, 129] width 349 height 20
type textarea "rotina"
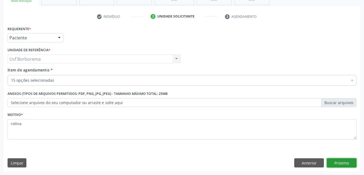
click at [338, 165] on button "Próximo" at bounding box center [341, 162] width 30 height 9
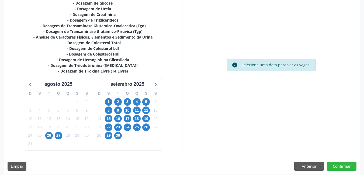
scroll to position [139, 0]
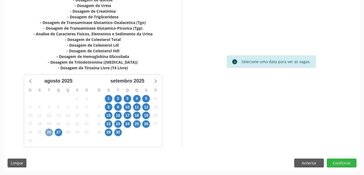
click at [45, 131] on span "26" at bounding box center [49, 132] width 8 height 8
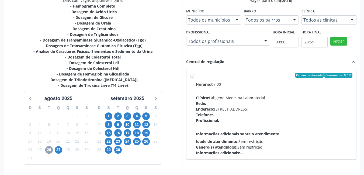
scroll to position [112, 0]
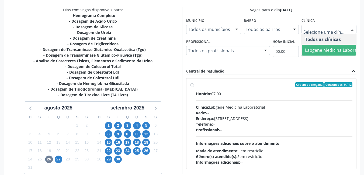
click at [326, 48] on span "Labgene Medicina Laboratorial" at bounding box center [336, 50] width 63 height 6
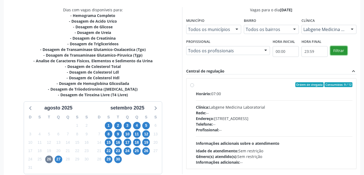
click at [343, 50] on button "Filtrar" at bounding box center [338, 50] width 17 height 9
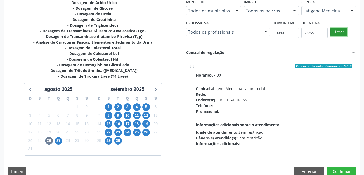
scroll to position [139, 0]
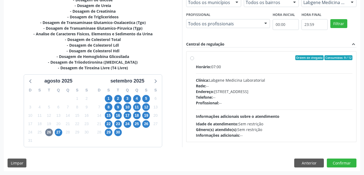
click at [196, 56] on label "Ordem de chegada Consumidos: 9 / 12 Horário: 07:00 Clínica: Labgene Medicina La…" at bounding box center [274, 96] width 157 height 83
click at [192, 56] on input "Ordem de chegada Consumidos: 9 / 12 Horário: 07:00 Clínica: Labgene Medicina La…" at bounding box center [192, 57] width 4 height 5
radio input "true"
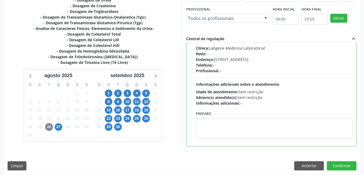
scroll to position [147, 0]
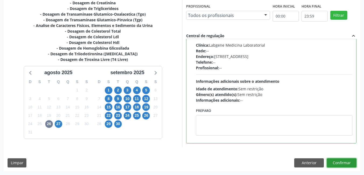
click at [338, 162] on button "Confirmar" at bounding box center [341, 162] width 30 height 9
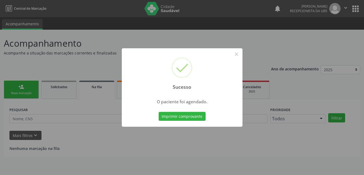
scroll to position [0, 0]
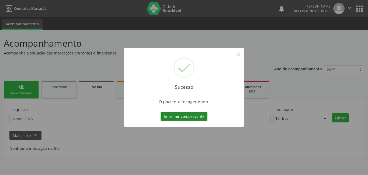
click at [192, 113] on button "Imprimir comprovante" at bounding box center [183, 116] width 47 height 9
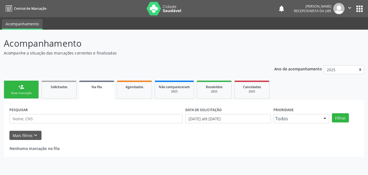
click at [24, 85] on div "person_add" at bounding box center [21, 87] width 6 height 6
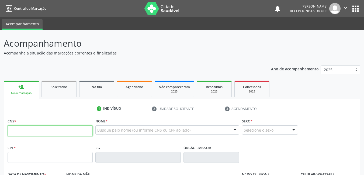
click at [18, 132] on input "text" at bounding box center [50, 130] width 85 height 11
click at [17, 132] on input "text" at bounding box center [50, 130] width 85 height 11
click at [23, 135] on input "708" at bounding box center [50, 130] width 85 height 11
click at [23, 132] on input "708" at bounding box center [50, 130] width 85 height 11
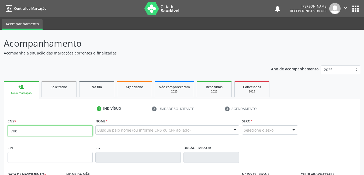
click at [23, 132] on input "708" at bounding box center [50, 130] width 85 height 11
click at [21, 133] on input "708" at bounding box center [50, 130] width 85 height 11
type input "708 4032 8642 9569"
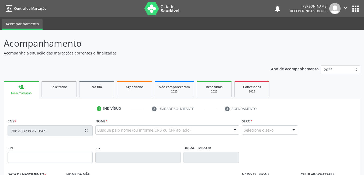
type input "[DATE]"
type input "[PERSON_NAME]"
type input "[PHONE_NUMBER]"
type input "165"
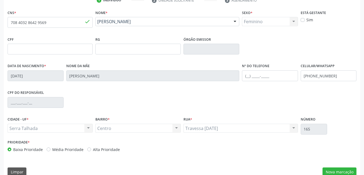
scroll to position [117, 0]
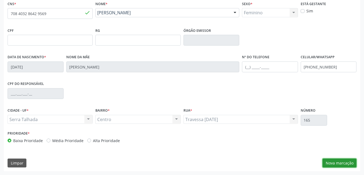
click at [339, 163] on button "Nova marcação" at bounding box center [339, 162] width 34 height 9
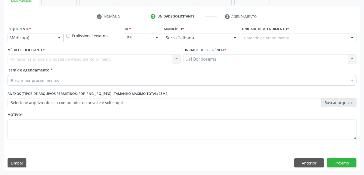
scroll to position [92, 0]
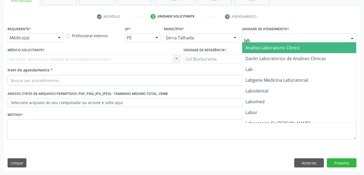
type input "labg"
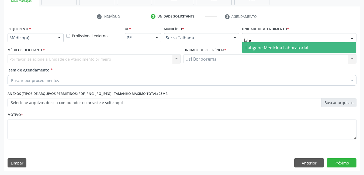
click at [250, 46] on span "Labgene Medicina Laboratorial" at bounding box center [276, 48] width 63 height 6
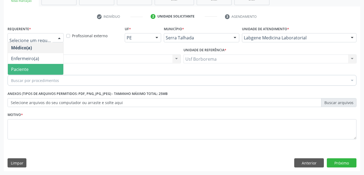
click at [30, 65] on span "Paciente" at bounding box center [35, 69] width 55 height 11
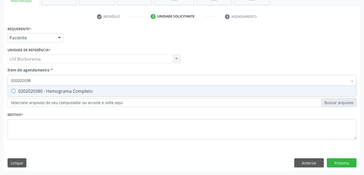
type input "0202020380"
click at [45, 89] on div "0202020380 - Hemograma Completo" at bounding box center [182, 91] width 342 height 4
checkbox Completo "true"
click at [45, 81] on input "0202020380" at bounding box center [179, 80] width 336 height 11
click at [48, 90] on div "0202010473 - Dosagem de Glicose" at bounding box center [182, 91] width 342 height 4
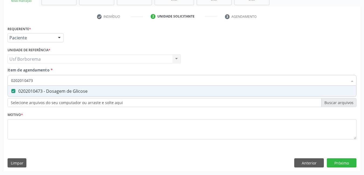
click at [47, 81] on input "0202010473" at bounding box center [179, 80] width 336 height 11
click at [66, 90] on div "0202010694 - Dosagem de [PERSON_NAME]" at bounding box center [182, 91] width 342 height 4
click at [65, 81] on input "0202010694" at bounding box center [179, 80] width 336 height 11
click at [53, 89] on div "0202010317 - Dosagem de Creatinina" at bounding box center [182, 91] width 342 height 4
click at [54, 81] on input "0202010317" at bounding box center [179, 80] width 336 height 11
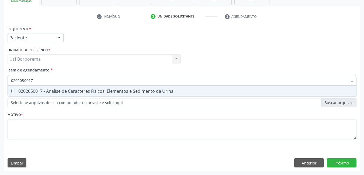
click at [46, 89] on div "0202050017 - Analise de Caracteres Fisicos, Elementos e Sedimento da Urina" at bounding box center [182, 91] width 342 height 4
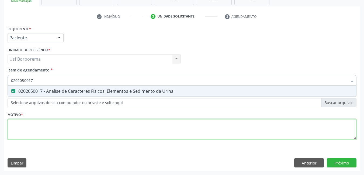
click at [39, 130] on div "Requerente * Paciente Médico(a) Enfermeiro(a) Paciente Nenhum resultado encontr…" at bounding box center [182, 86] width 349 height 122
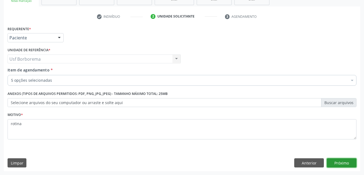
click at [333, 162] on button "Próximo" at bounding box center [341, 162] width 30 height 9
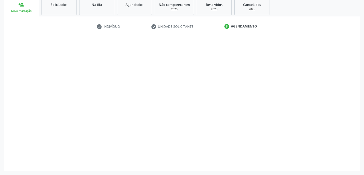
scroll to position [82, 0]
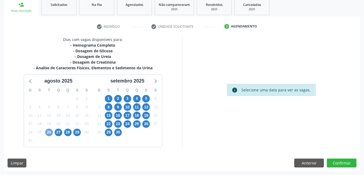
click at [49, 134] on span "26" at bounding box center [49, 132] width 8 height 8
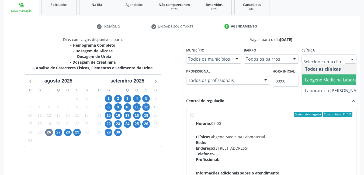
click at [315, 81] on span "Labgene Medicina Laboratorial" at bounding box center [336, 80] width 63 height 6
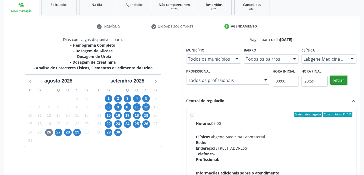
click at [335, 77] on button "Filtrar" at bounding box center [338, 80] width 17 height 9
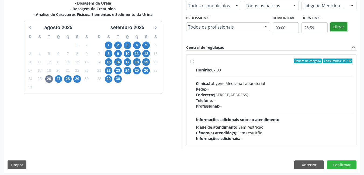
scroll to position [136, 0]
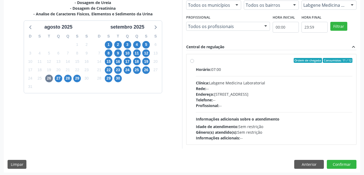
click at [196, 60] on label "Ordem de chegada Consumidos: 11 / 12 Horário: 07:00 Clínica: Labgene Medicina L…" at bounding box center [274, 99] width 157 height 83
click at [193, 60] on input "Ordem de chegada Consumidos: 11 / 12 Horário: 07:00 Clínica: Labgene Medicina L…" at bounding box center [192, 60] width 4 height 5
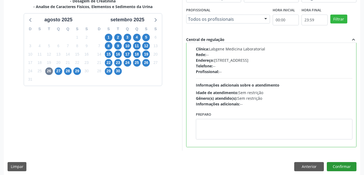
scroll to position [147, 0]
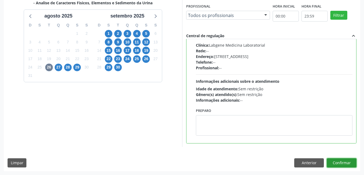
click at [342, 163] on button "Confirmar" at bounding box center [341, 162] width 30 height 9
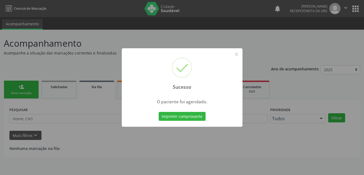
scroll to position [0, 0]
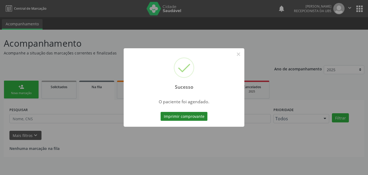
click at [189, 114] on button "Imprimir comprovante" at bounding box center [183, 116] width 47 height 9
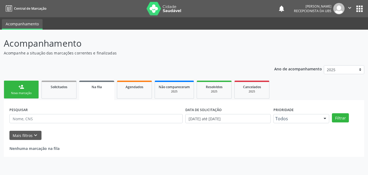
click at [30, 90] on link "person_add Nova marcação" at bounding box center [21, 89] width 35 height 18
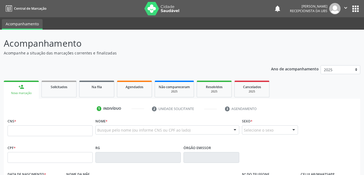
click at [30, 90] on link "person_add Nova marcação" at bounding box center [21, 89] width 35 height 18
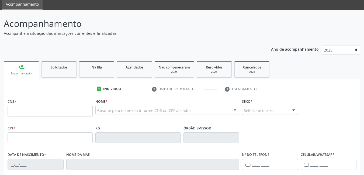
scroll to position [54, 0]
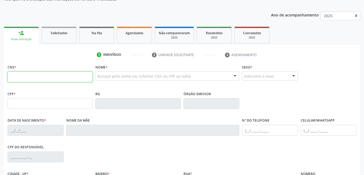
click at [38, 81] on input "text" at bounding box center [50, 76] width 85 height 11
